Goal: Information Seeking & Learning: Find specific page/section

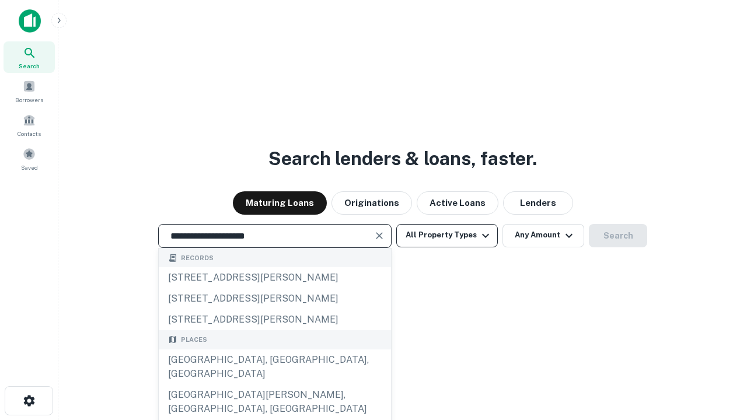
click at [274, 384] on div "[GEOGRAPHIC_DATA], [GEOGRAPHIC_DATA], [GEOGRAPHIC_DATA]" at bounding box center [275, 366] width 232 height 35
click at [447, 235] on button "All Property Types" at bounding box center [447, 235] width 102 height 23
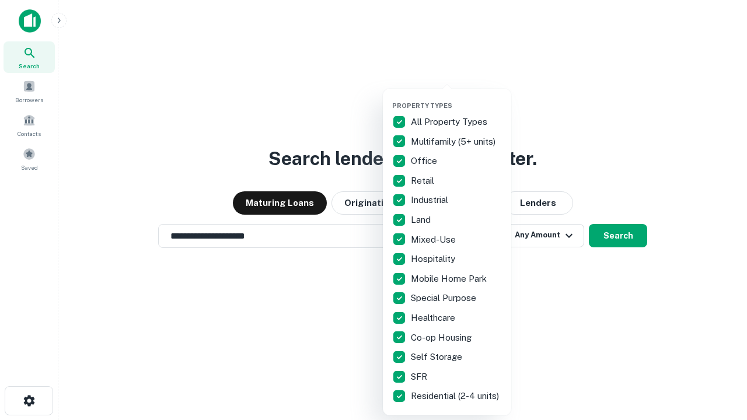
type input "**********"
click at [456, 98] on button "button" at bounding box center [456, 98] width 128 height 1
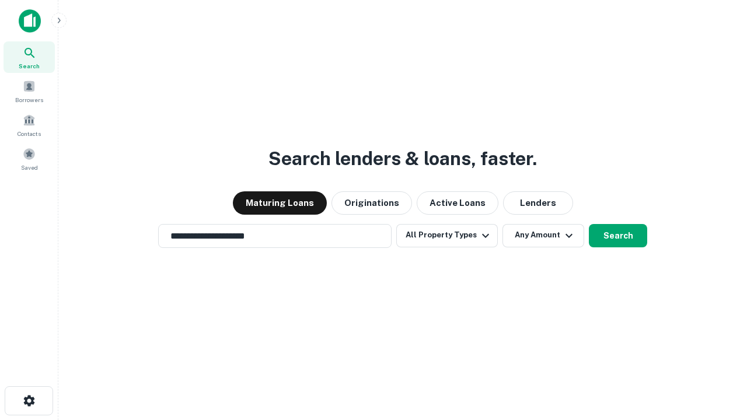
scroll to position [18, 0]
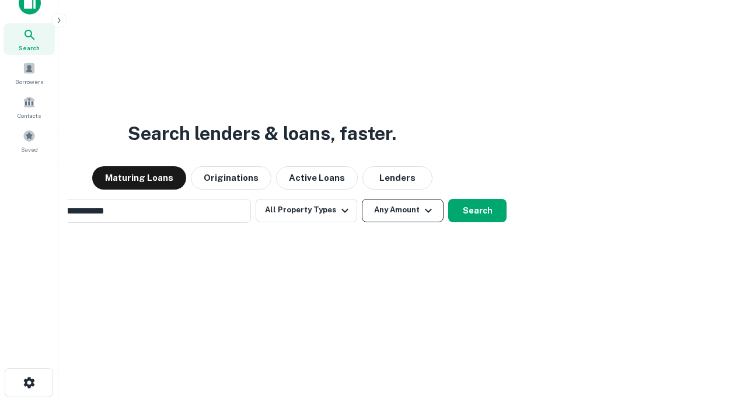
click at [362, 199] on button "Any Amount" at bounding box center [403, 210] width 82 height 23
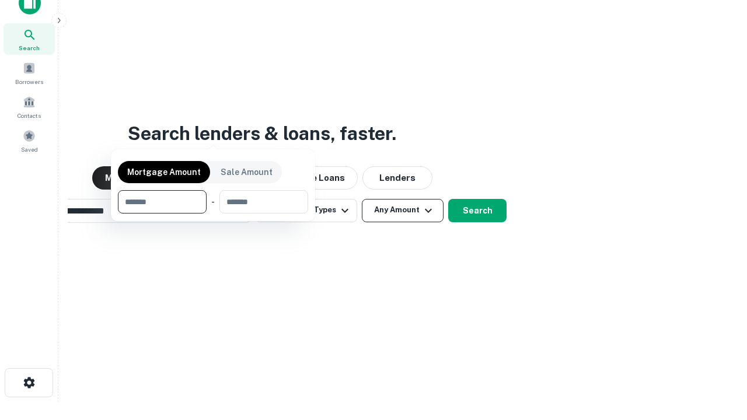
scroll to position [19, 0]
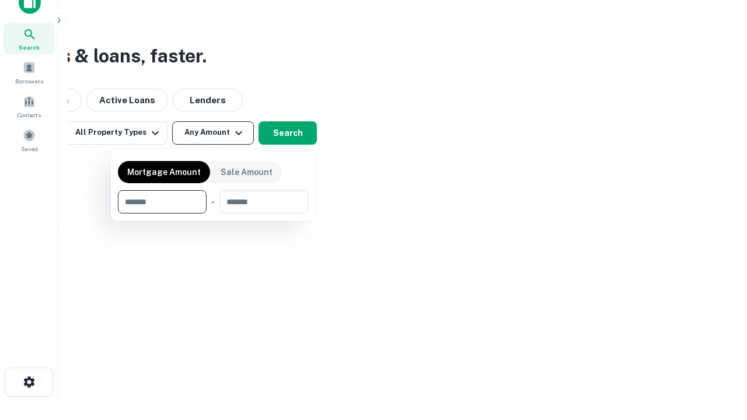
type input "*******"
click at [213, 214] on button "button" at bounding box center [213, 214] width 190 height 1
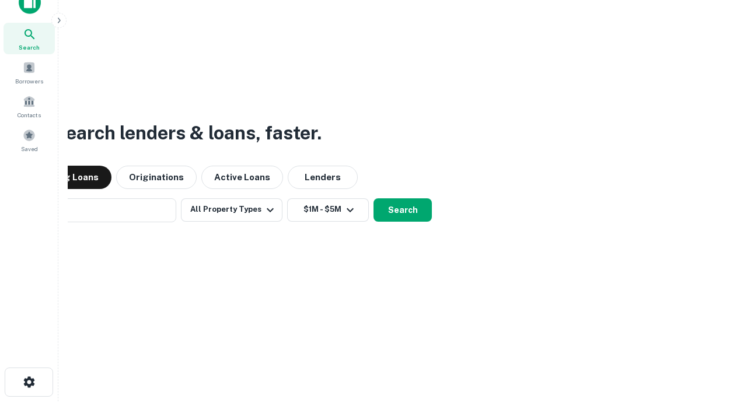
scroll to position [18, 0]
click at [373, 199] on button "Search" at bounding box center [402, 210] width 58 height 23
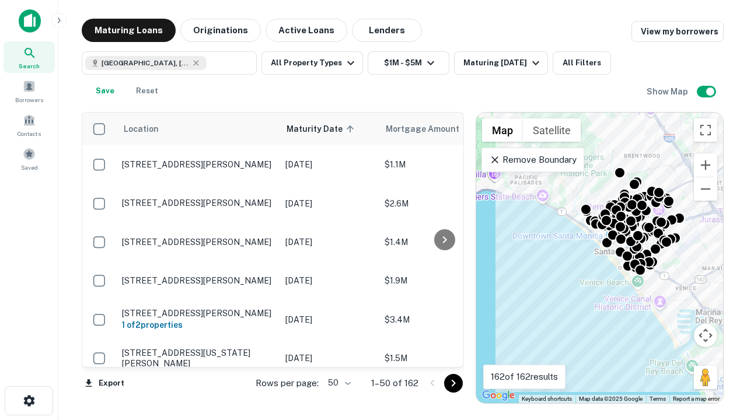
click at [337, 383] on body "Search Borrowers Contacts Saved Maturing Loans Originations Active Loans Lender…" at bounding box center [373, 210] width 747 height 420
click at [338, 354] on li "25" at bounding box center [338, 353] width 34 height 21
